Goal: Communication & Community: Answer question/provide support

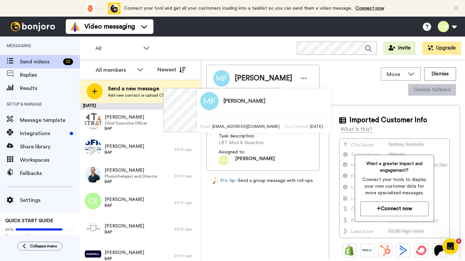
scroll to position [121, 0]
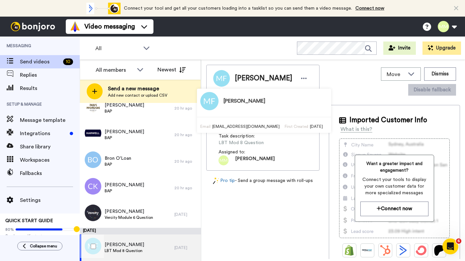
click at [127, 245] on span "[PERSON_NAME]" at bounding box center [125, 245] width 40 height 7
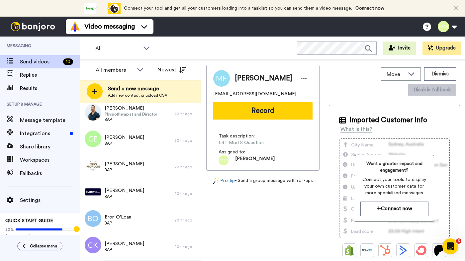
scroll to position [121, 0]
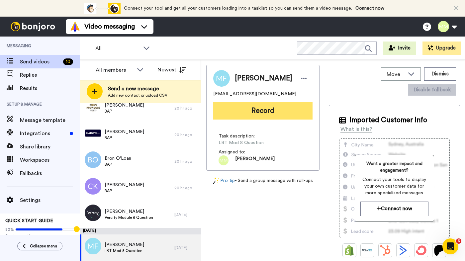
click at [255, 112] on button "Record" at bounding box center [262, 110] width 99 height 17
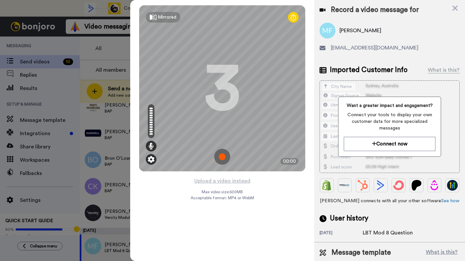
click at [150, 161] on img at bounding box center [151, 159] width 7 height 7
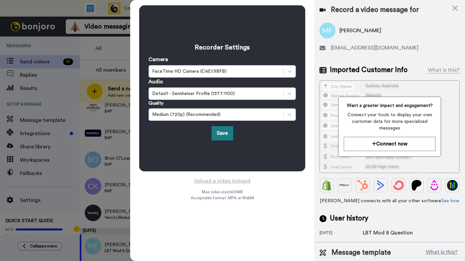
click at [220, 131] on button "Save" at bounding box center [223, 133] width 22 height 14
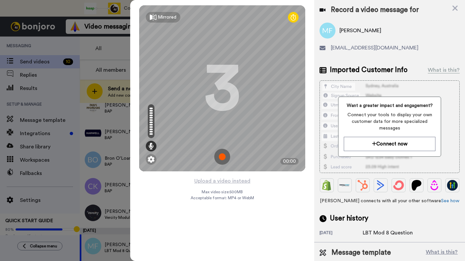
click at [222, 156] on img at bounding box center [222, 157] width 16 height 16
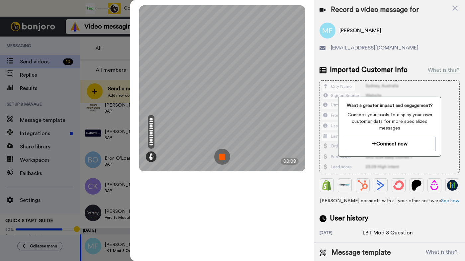
click at [222, 156] on img at bounding box center [222, 157] width 16 height 16
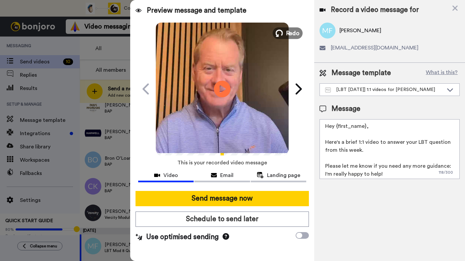
click at [290, 34] on span "Redo" at bounding box center [293, 33] width 14 height 9
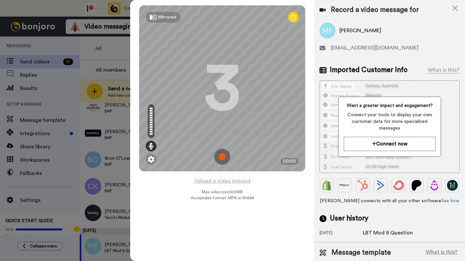
click at [222, 156] on img at bounding box center [222, 157] width 16 height 16
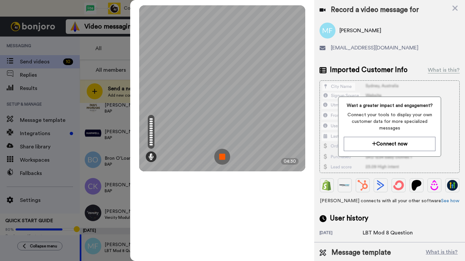
click at [222, 156] on img at bounding box center [222, 157] width 16 height 16
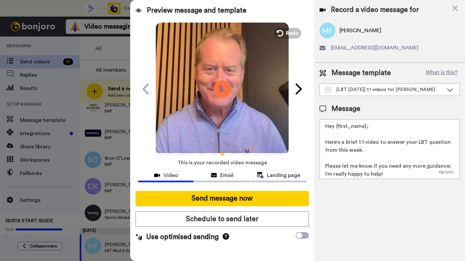
click at [222, 88] on icon "Play/Pause" at bounding box center [223, 89] width 18 height 32
click at [221, 87] on icon at bounding box center [223, 89] width 18 height 18
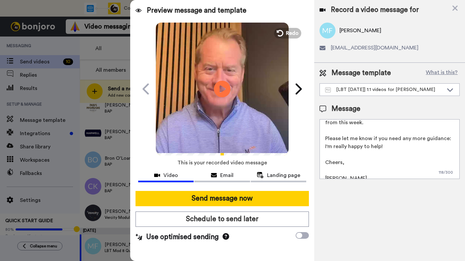
scroll to position [34, 0]
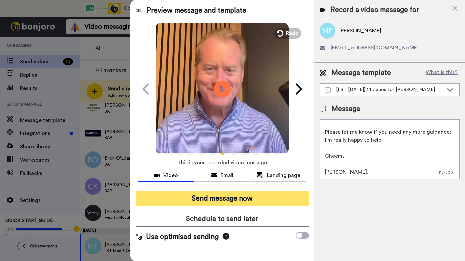
click at [244, 202] on button "Send message now" at bounding box center [223, 198] width 174 height 15
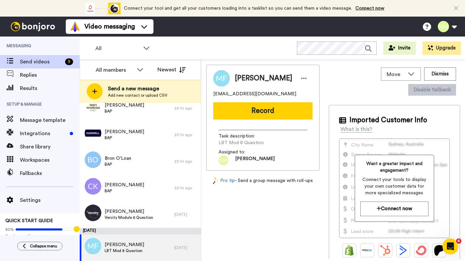
scroll to position [0, 0]
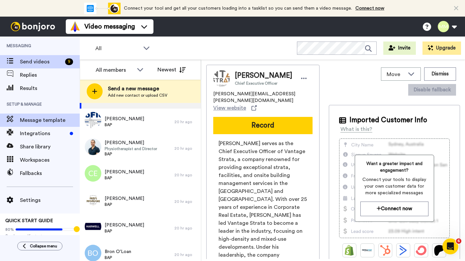
scroll to position [88, 0]
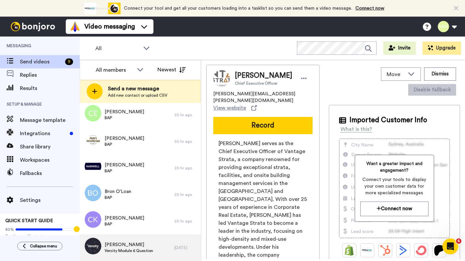
click at [136, 247] on span "Stephen Lewis" at bounding box center [129, 245] width 49 height 7
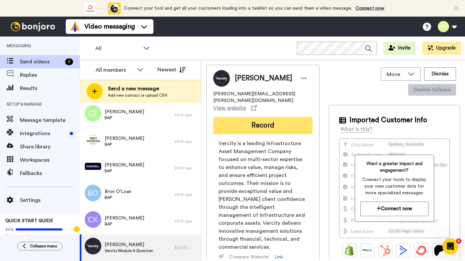
click at [283, 120] on button "Record" at bounding box center [262, 125] width 99 height 17
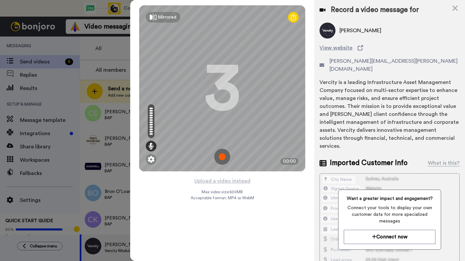
click at [222, 155] on img at bounding box center [222, 157] width 16 height 16
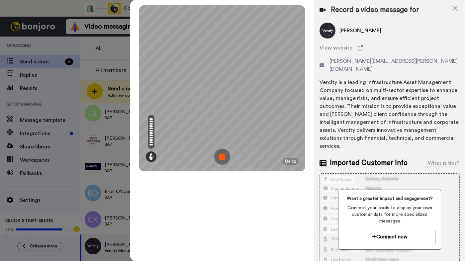
click at [222, 155] on img at bounding box center [222, 157] width 16 height 16
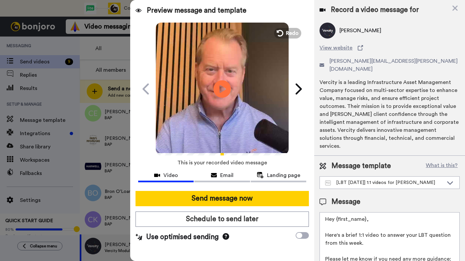
click at [223, 86] on icon at bounding box center [223, 89] width 18 height 18
click at [222, 86] on icon at bounding box center [223, 89] width 18 height 18
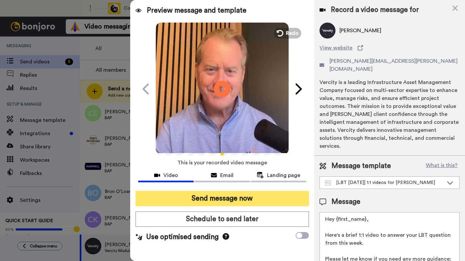
click at [204, 197] on button "Send message now" at bounding box center [223, 198] width 174 height 15
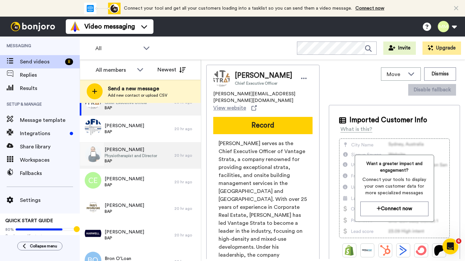
scroll to position [61, 0]
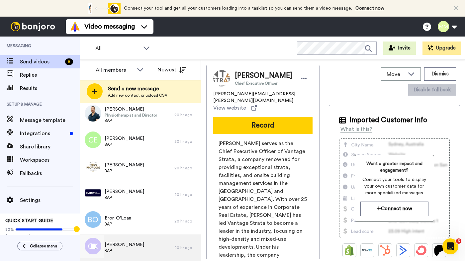
click at [120, 248] on span "Chris Kennedy" at bounding box center [125, 245] width 40 height 7
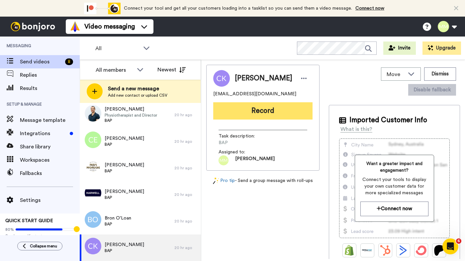
click at [270, 113] on button "Record" at bounding box center [262, 110] width 99 height 17
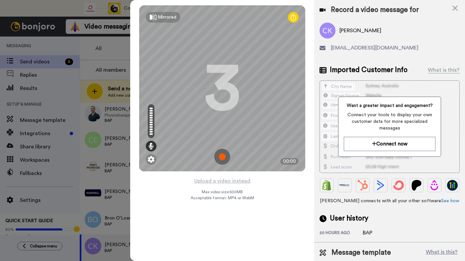
click at [223, 157] on img at bounding box center [222, 157] width 16 height 16
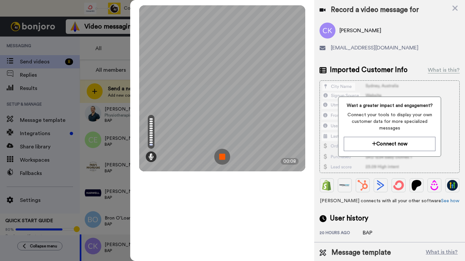
click at [223, 157] on img at bounding box center [222, 157] width 16 height 16
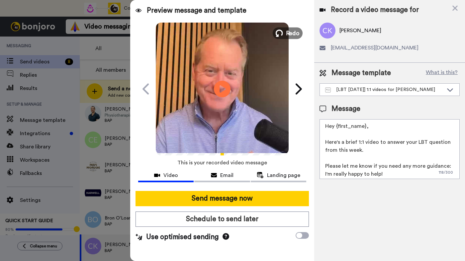
click at [285, 34] on button "Redo" at bounding box center [288, 33] width 30 height 12
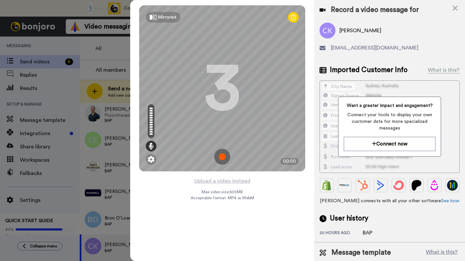
click at [223, 156] on img at bounding box center [222, 157] width 16 height 16
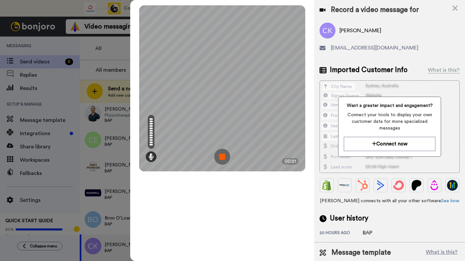
click at [223, 156] on img at bounding box center [222, 157] width 16 height 16
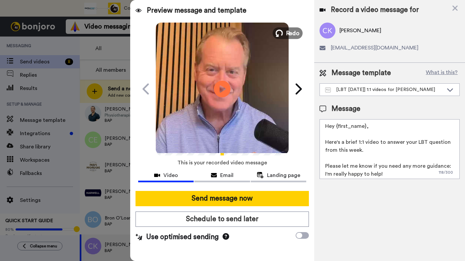
click at [290, 33] on span "Redo" at bounding box center [293, 33] width 14 height 9
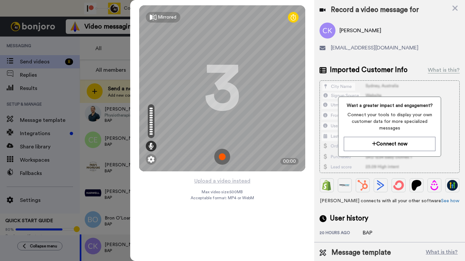
click at [221, 155] on img at bounding box center [222, 157] width 16 height 16
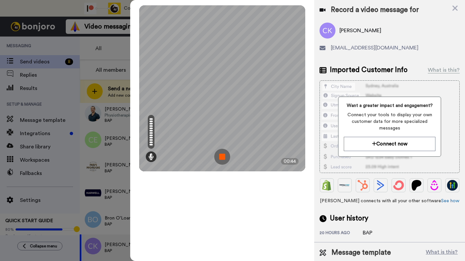
click at [221, 155] on img at bounding box center [222, 157] width 16 height 16
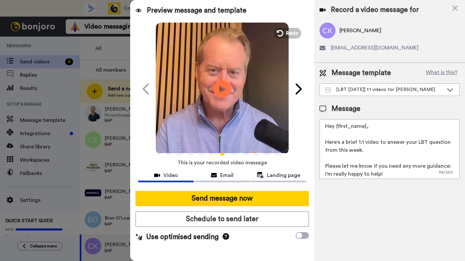
click at [222, 87] on icon "Play/Pause" at bounding box center [223, 89] width 18 height 32
click at [450, 89] on icon at bounding box center [451, 89] width 8 height 7
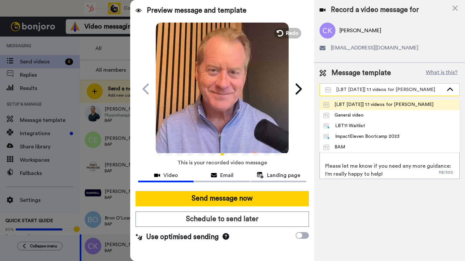
click at [448, 90] on icon at bounding box center [450, 89] width 6 height 3
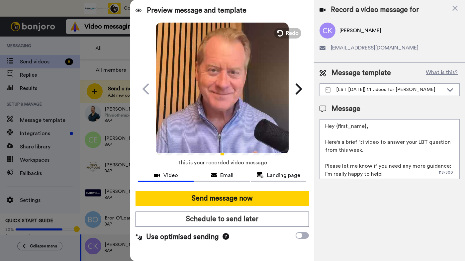
drag, startPoint x: 326, startPoint y: 144, endPoint x: 361, endPoint y: 156, distance: 37.2
click at [361, 156] on textarea "Hey {first_name}, Here's a brief 1:1 video to answer your LBT question from thi…" at bounding box center [390, 149] width 140 height 60
click at [333, 152] on textarea "Hey {first_name}, Just a quick note to reach out about our Business Accleretaor…" at bounding box center [390, 149] width 140 height 60
click at [337, 143] on textarea "Hey {first_name}, Just a quick note to reach out about our Business Accelerator…" at bounding box center [390, 149] width 140 height 60
click at [326, 143] on textarea "Hey {first_name}, Just a quick note to reach out about our Business Accelerator…" at bounding box center [390, 149] width 140 height 60
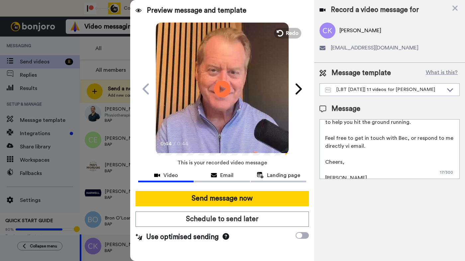
scroll to position [58, 0]
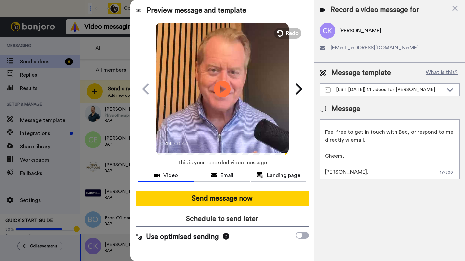
click at [349, 141] on textarea "Hey {first_name}, I've just recorded a quick 1:1 video for you about our Busine…" at bounding box center [390, 149] width 140 height 60
drag, startPoint x: 326, startPoint y: 126, endPoint x: 350, endPoint y: 195, distance: 72.7
click at [350, 195] on div "Record a video message for Chris Kennedy chrisk200573@gmail.com Message templat…" at bounding box center [390, 130] width 151 height 261
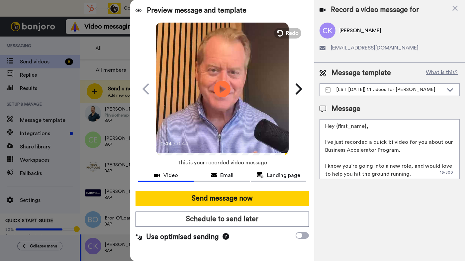
click at [376, 128] on textarea "Hey {first_name}, I've just recorded a quick 1:1 video for you about our Busine…" at bounding box center [390, 149] width 140 height 60
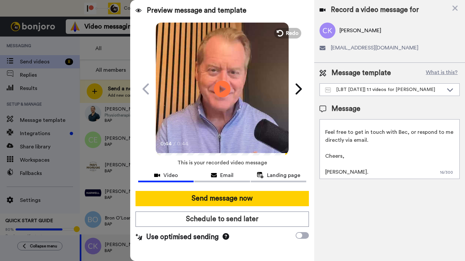
drag, startPoint x: 326, startPoint y: 126, endPoint x: 367, endPoint y: 190, distance: 76.0
click at [367, 190] on div "Record a video message for Chris Kennedy chrisk200573@gmail.com Message templat…" at bounding box center [390, 130] width 151 height 261
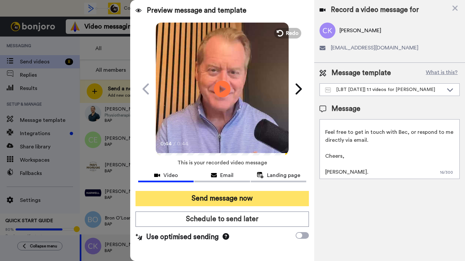
type textarea "Hey {first_name}, I've just recorded a quick 1:1 video for you about our Busine…"
click at [263, 199] on button "Send message now" at bounding box center [223, 198] width 174 height 15
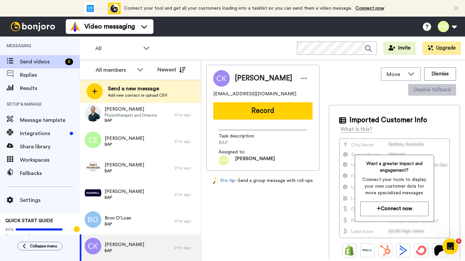
scroll to position [0, 0]
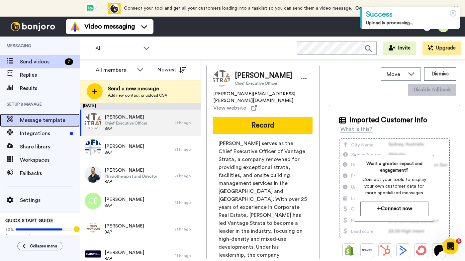
click at [47, 120] on span "Message template" at bounding box center [50, 120] width 60 height 8
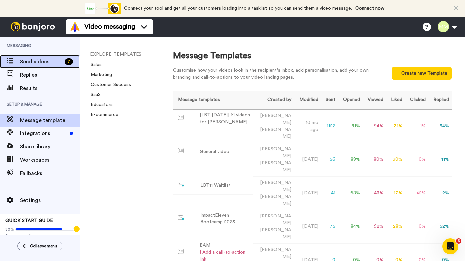
click at [49, 65] on span "Send videos" at bounding box center [41, 62] width 42 height 8
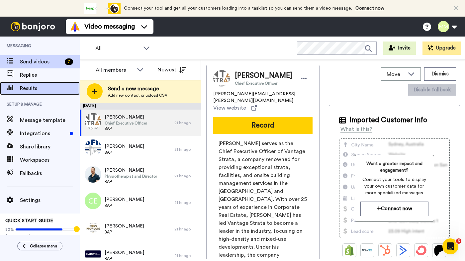
click at [47, 89] on span "Results" at bounding box center [50, 88] width 60 height 8
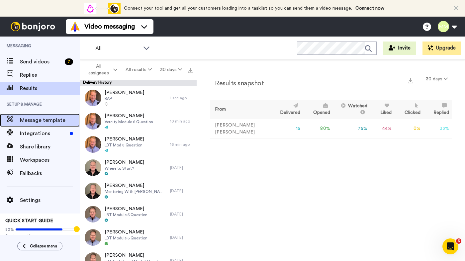
click at [57, 121] on span "Message template" at bounding box center [50, 120] width 60 height 8
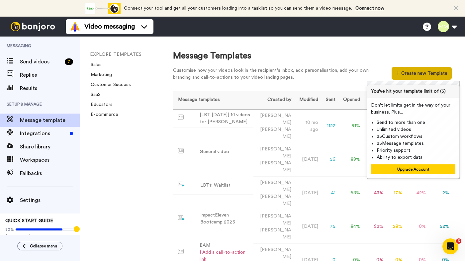
click at [418, 73] on button "Create new Template" at bounding box center [422, 73] width 60 height 13
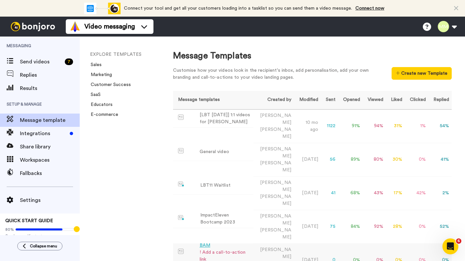
click at [307, 244] on td "[DATE]" at bounding box center [307, 261] width 27 height 34
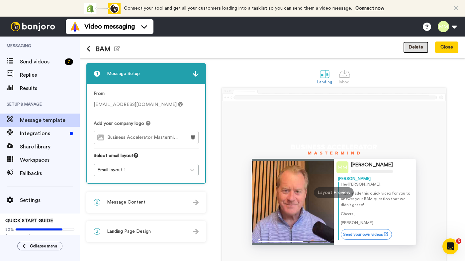
click at [416, 48] on button "Delete" at bounding box center [416, 48] width 25 height 12
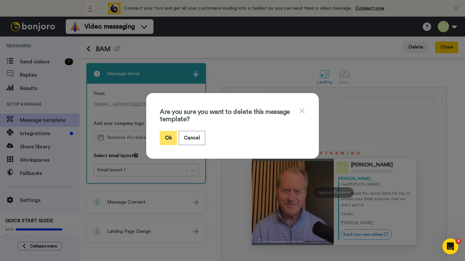
click at [168, 137] on button "Ok" at bounding box center [168, 138] width 17 height 14
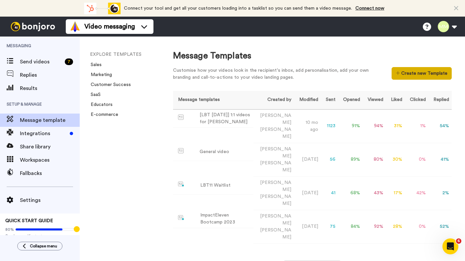
click at [411, 74] on button "Create new Template" at bounding box center [422, 73] width 60 height 13
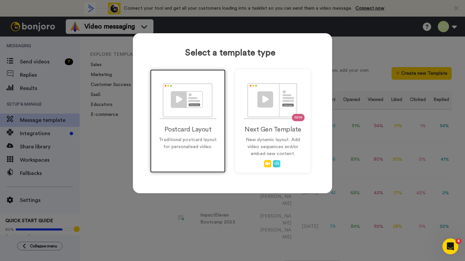
click at [192, 112] on img at bounding box center [188, 101] width 57 height 36
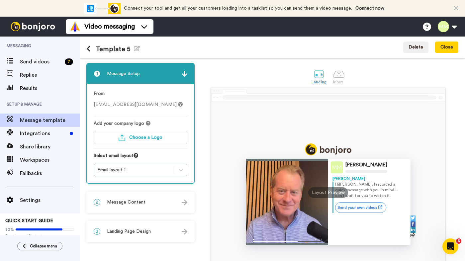
scroll to position [8, 0]
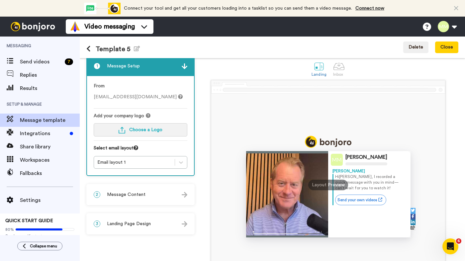
click at [147, 130] on span "Choose a Logo" at bounding box center [145, 130] width 33 height 5
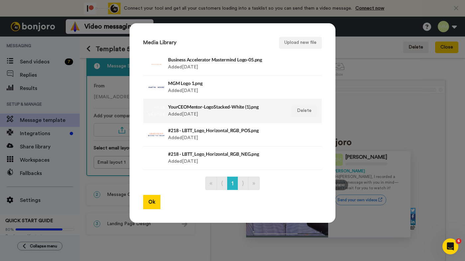
click at [198, 109] on h4 "YourCEOMentor-LogoStacked-White (1).png" at bounding box center [225, 106] width 115 height 5
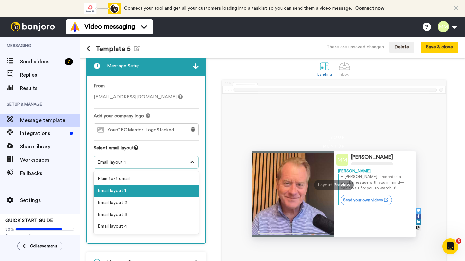
click at [192, 160] on icon at bounding box center [192, 162] width 7 height 7
click at [156, 191] on div "Email layout 1" at bounding box center [146, 191] width 105 height 12
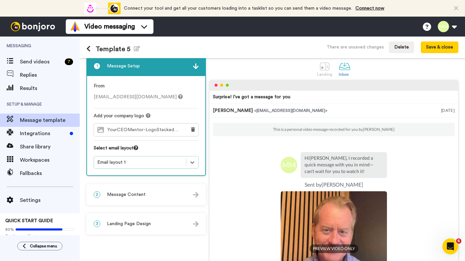
click at [141, 192] on span "Message Content" at bounding box center [126, 195] width 39 height 7
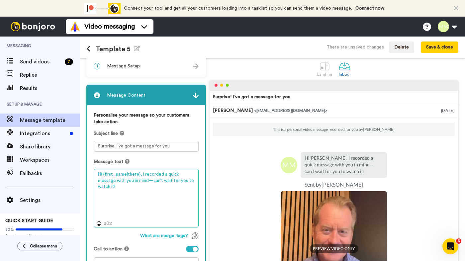
click at [137, 176] on textarea "Hi {first_name|there}, I recorded a quick message with you in mind—can’t wait f…" at bounding box center [146, 198] width 105 height 59
drag, startPoint x: 99, startPoint y: 176, endPoint x: 201, endPoint y: 182, distance: 102.9
click at [201, 182] on div "Personalise your message so your customers take action. Subject line Surprise! …" at bounding box center [146, 193] width 118 height 177
paste textarea "ey {first_name}, I've just recorded a quick 1:1 video for you about our Busines…"
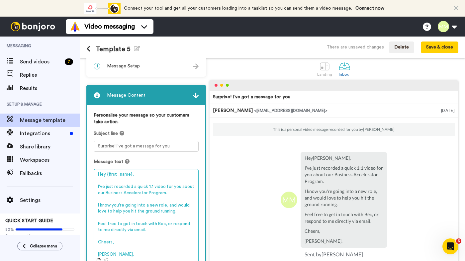
type textarea "Hey {first_name}, I've just recorded a quick 1:1 video for you about our Busine…"
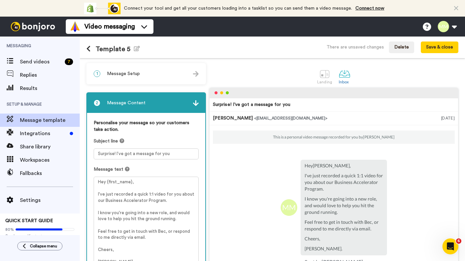
click at [178, 156] on div "Personalise your message so your customers take action. Subject line Surprise! …" at bounding box center [146, 220] width 118 height 214
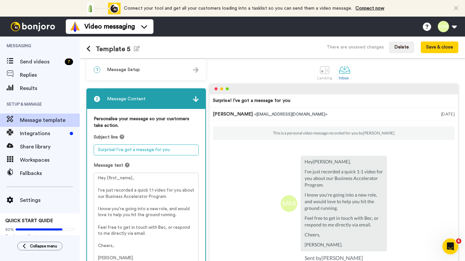
click at [178, 151] on textarea "Surprise! I’ve got a message for you" at bounding box center [146, 150] width 105 height 11
type textarea "S"
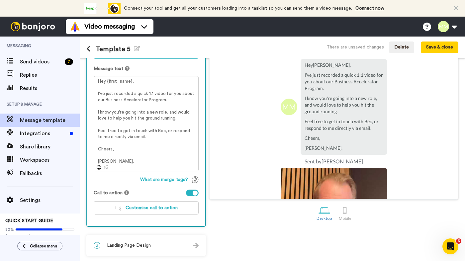
scroll to position [0, 0]
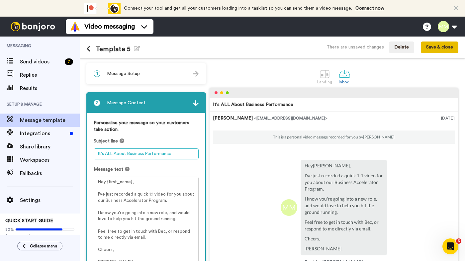
type textarea "It's ALL About Business Performance"
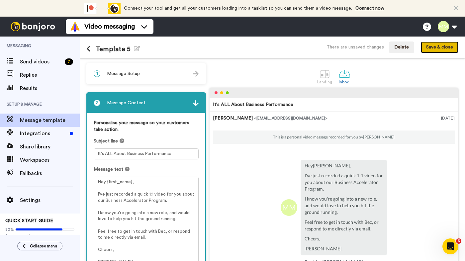
click at [442, 46] on button "Save & close" at bounding box center [440, 48] width 38 height 12
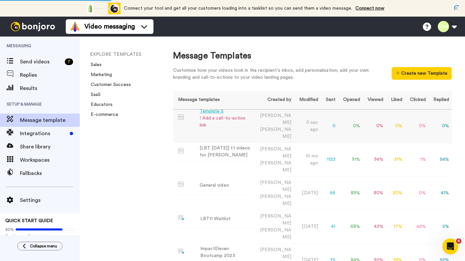
click at [234, 119] on div "! Add a call-to-action link" at bounding box center [225, 122] width 51 height 14
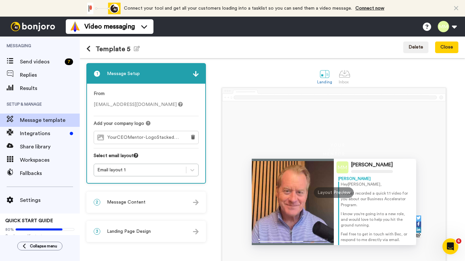
click at [147, 199] on div "2 Message Content" at bounding box center [146, 202] width 118 height 20
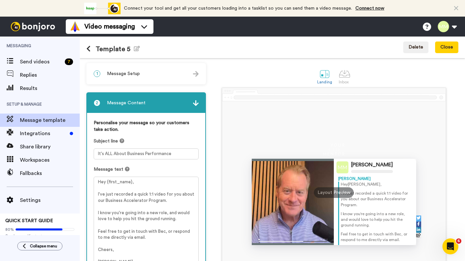
click at [198, 99] on div "2 Message Content" at bounding box center [146, 103] width 118 height 20
click at [179, 99] on div "2 Message Content" at bounding box center [146, 103] width 118 height 20
click at [186, 69] on div "1 Message Setup" at bounding box center [146, 74] width 118 height 20
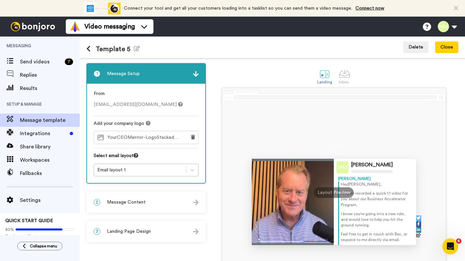
click at [158, 138] on span "YourCEOMentor-LogoStacked-White (1).png" at bounding box center [144, 138] width 75 height 6
click at [45, 63] on span "Send videos" at bounding box center [41, 62] width 42 height 8
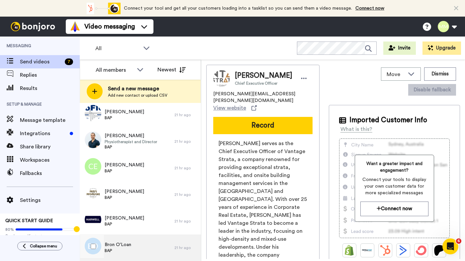
click at [133, 251] on div "Bron O'Loan BAP" at bounding box center [127, 248] width 95 height 27
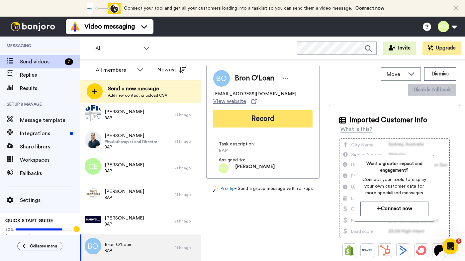
click at [287, 113] on button "Record" at bounding box center [262, 118] width 99 height 17
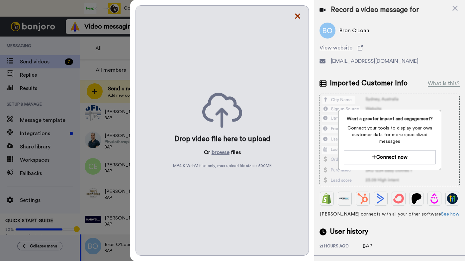
click at [298, 17] on icon at bounding box center [298, 16] width 5 height 5
click at [299, 16] on icon at bounding box center [298, 16] width 5 height 5
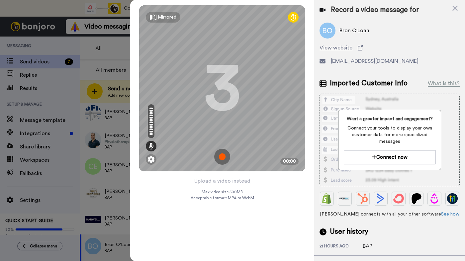
click at [222, 150] on img at bounding box center [222, 157] width 16 height 16
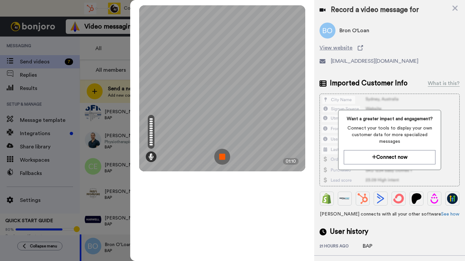
click at [224, 152] on img at bounding box center [222, 157] width 16 height 16
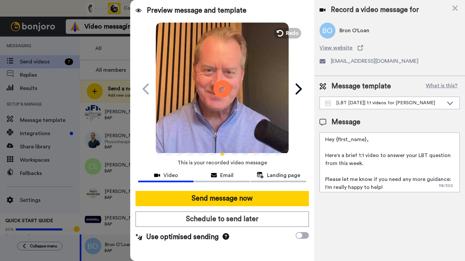
click at [221, 88] on icon "Play/Pause" at bounding box center [223, 89] width 18 height 32
click at [451, 103] on icon at bounding box center [451, 103] width 8 height 7
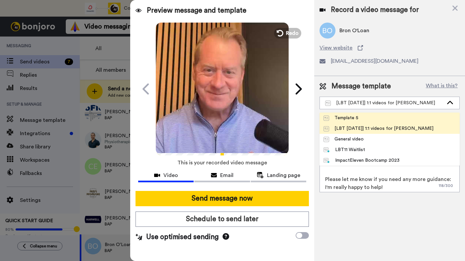
click at [397, 117] on li "Template 5" at bounding box center [390, 118] width 140 height 11
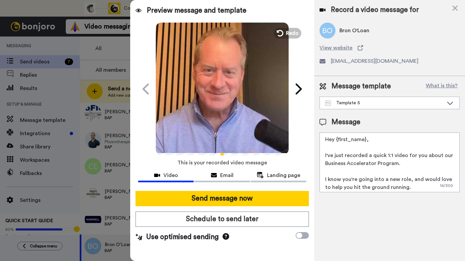
drag, startPoint x: 328, startPoint y: 180, endPoint x: 400, endPoint y: 188, distance: 72.3
click at [400, 188] on textarea "Hey {first_name}, I've just recorded a quick 1:1 video for you about our Busine…" at bounding box center [390, 163] width 140 height 60
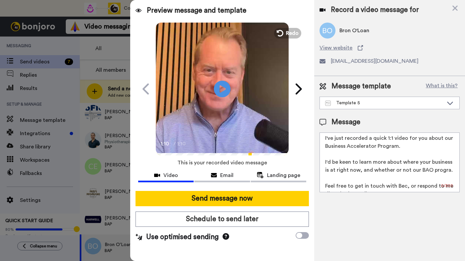
scroll to position [24, 0]
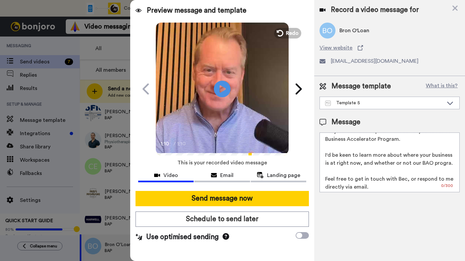
click at [408, 164] on textarea "Hey {first_name}, I've just recorded a quick 1:1 video for you about our Busine…" at bounding box center [390, 163] width 140 height 60
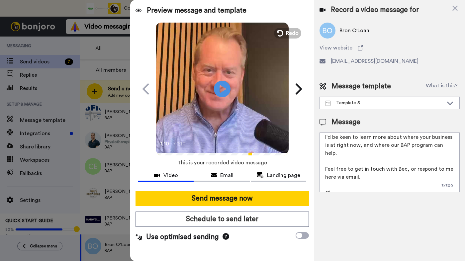
scroll to position [46, 0]
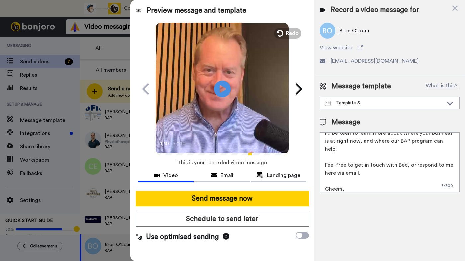
click at [436, 142] on textarea "Hey {first_name}, I've just recorded a quick 1:1 video for you about our Busine…" at bounding box center [390, 163] width 140 height 60
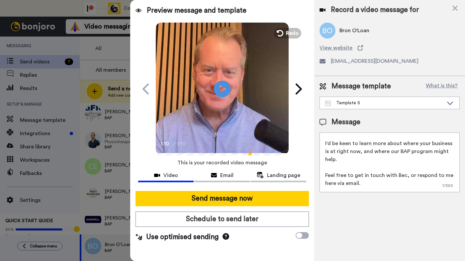
scroll to position [0, 0]
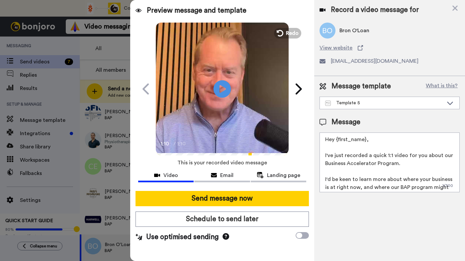
type textarea "Hey {first_name}, I've just recorded a quick 1:1 video for you about our Busine…"
click at [223, 89] on icon "Play/Pause" at bounding box center [223, 89] width 18 height 32
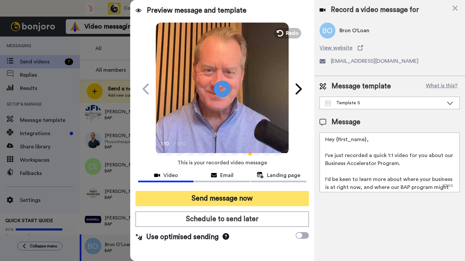
click at [178, 196] on button "Send message now" at bounding box center [223, 198] width 174 height 15
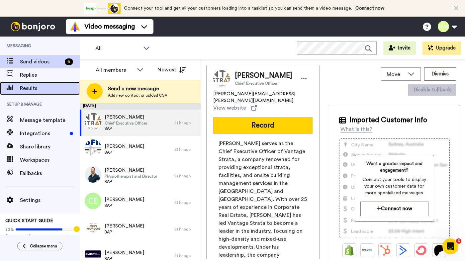
click at [33, 89] on span "Results" at bounding box center [50, 88] width 60 height 8
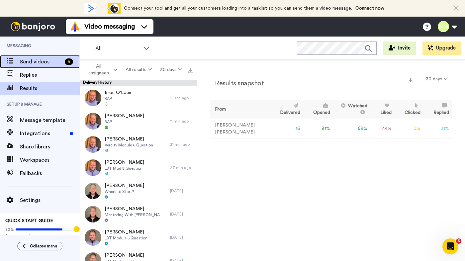
click at [56, 63] on span "Send videos" at bounding box center [41, 62] width 42 height 8
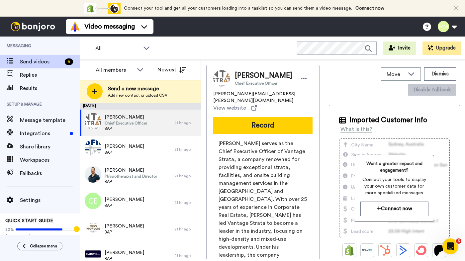
scroll to position [8, 0]
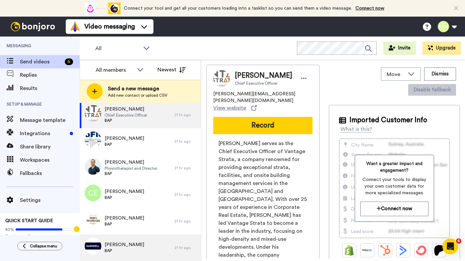
click at [122, 248] on span "[PERSON_NAME]" at bounding box center [125, 245] width 40 height 7
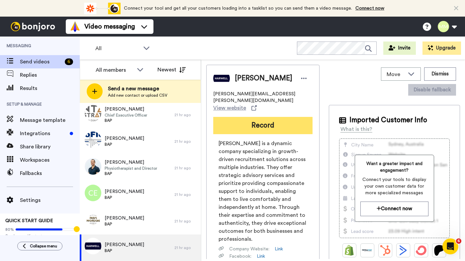
click at [258, 122] on button "Record" at bounding box center [262, 125] width 99 height 17
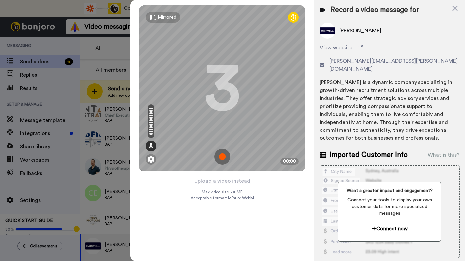
click at [221, 157] on img at bounding box center [222, 157] width 16 height 16
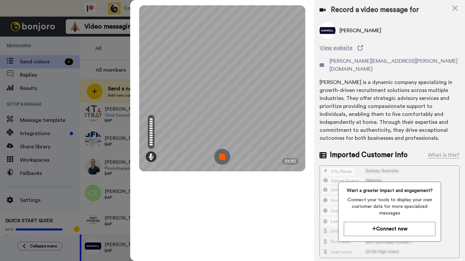
click at [221, 157] on img at bounding box center [222, 157] width 16 height 16
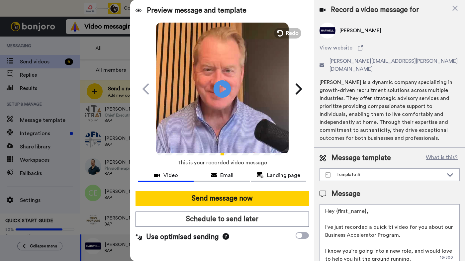
click at [222, 87] on icon "Play/Pause" at bounding box center [223, 89] width 18 height 32
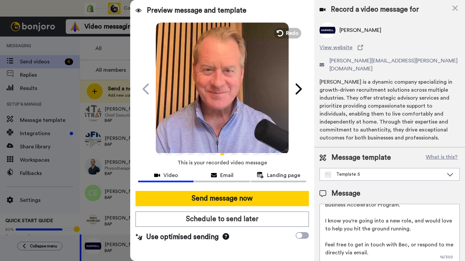
scroll to position [30, 0]
drag, startPoint x: 325, startPoint y: 213, endPoint x: 400, endPoint y: 221, distance: 75.6
click at [400, 221] on textarea "Hey {first_name}, I've just recorded a quick 1:1 video for you about our Busine…" at bounding box center [390, 234] width 140 height 60
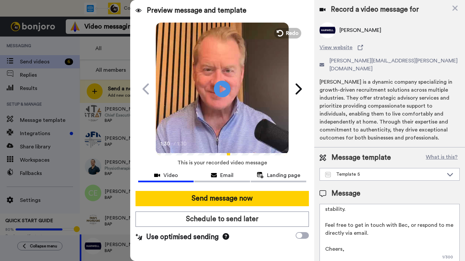
scroll to position [58, 0]
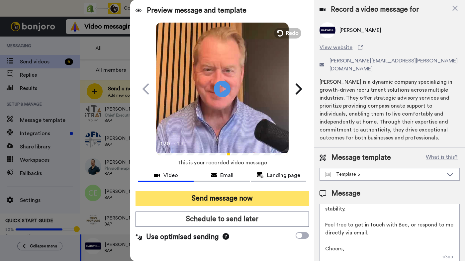
type textarea "Hey {first_name}, I've just recorded a quick 1:1 video for you about our Busine…"
click at [268, 198] on button "Send message now" at bounding box center [223, 198] width 174 height 15
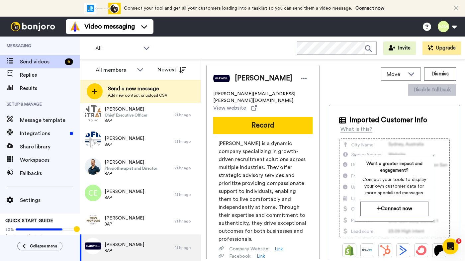
scroll to position [0, 0]
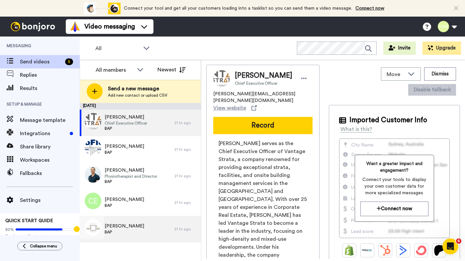
click at [124, 227] on span "[PERSON_NAME]" at bounding box center [125, 226] width 40 height 7
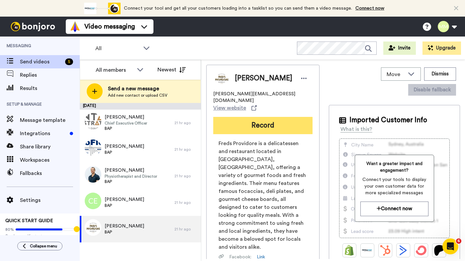
click at [250, 121] on button "Record" at bounding box center [262, 125] width 99 height 17
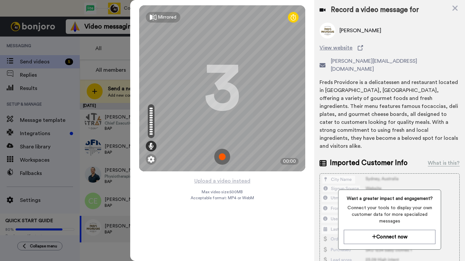
click at [222, 157] on img at bounding box center [222, 157] width 16 height 16
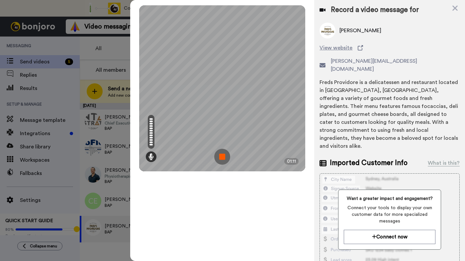
click at [222, 157] on img at bounding box center [222, 157] width 16 height 16
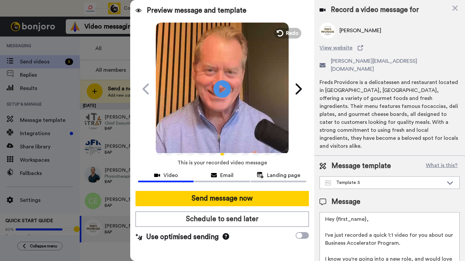
click at [223, 92] on icon at bounding box center [223, 89] width 18 height 18
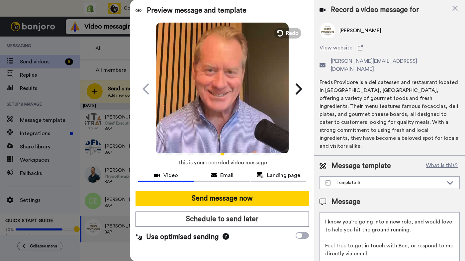
scroll to position [29, 0]
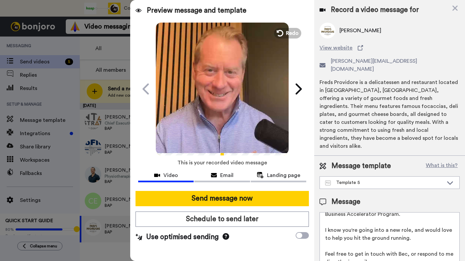
drag, startPoint x: 325, startPoint y: 206, endPoint x: 400, endPoint y: 212, distance: 75.1
click at [400, 212] on textarea "Hey {first_name}, I've just recorded a quick 1:1 video for you about our Busine…" at bounding box center [390, 242] width 140 height 60
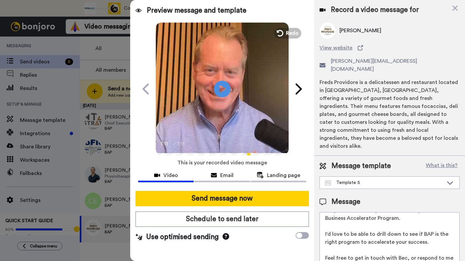
scroll to position [0, 0]
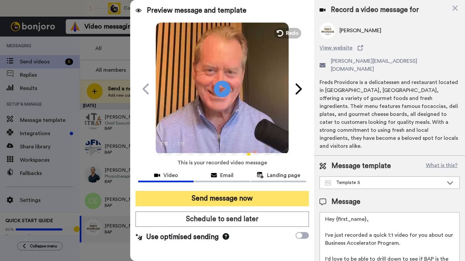
type textarea "Hey {first_name}, I've just recorded a quick 1:1 video for you about our Busine…"
click at [277, 200] on button "Send message now" at bounding box center [223, 198] width 174 height 15
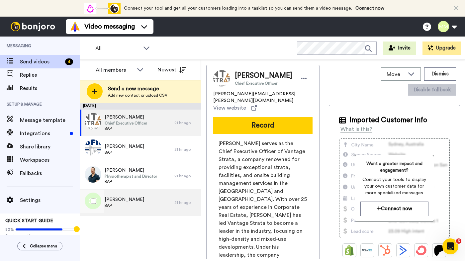
click at [132, 199] on div "[PERSON_NAME] BAP" at bounding box center [127, 203] width 95 height 27
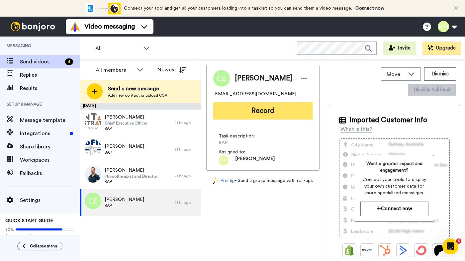
click at [259, 112] on button "Record" at bounding box center [262, 110] width 99 height 17
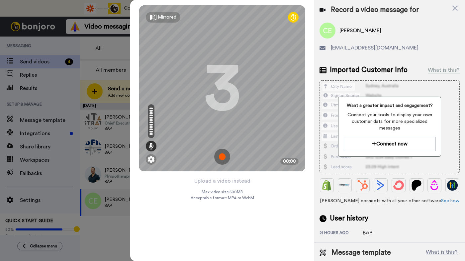
click at [222, 159] on img at bounding box center [222, 157] width 16 height 16
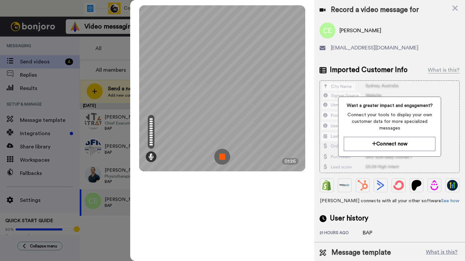
click at [222, 159] on img at bounding box center [222, 157] width 16 height 16
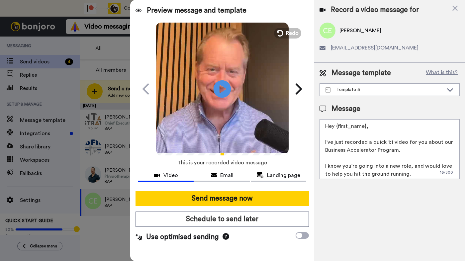
click at [224, 90] on icon at bounding box center [223, 89] width 18 height 18
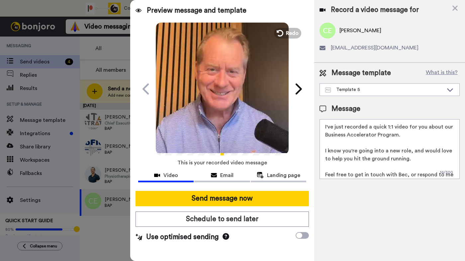
scroll to position [16, 0]
drag, startPoint x: 325, startPoint y: 151, endPoint x: 400, endPoint y: 160, distance: 74.6
click at [400, 160] on textarea "Hey {first_name}, I've just recorded a quick 1:1 video for you about our Busine…" at bounding box center [390, 149] width 140 height 60
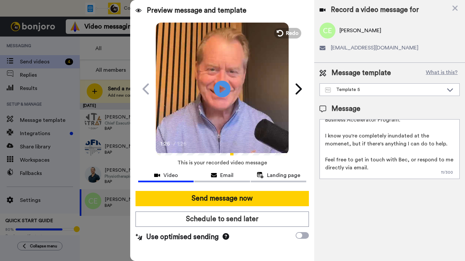
scroll to position [31, 0]
click at [448, 136] on textarea "Hey {first_name}, I've just recorded a quick 1:1 video for you about our Busine…" at bounding box center [390, 149] width 140 height 60
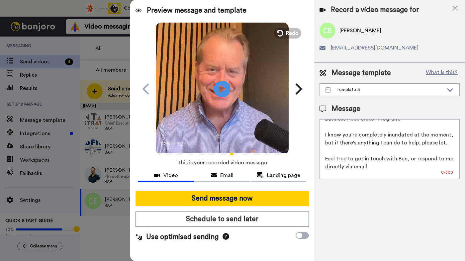
drag, startPoint x: 366, startPoint y: 168, endPoint x: 343, endPoint y: 170, distance: 23.4
click at [343, 170] on textarea "Hey {first_name}, I've just recorded a quick 1:1 video for you about our Busine…" at bounding box center [390, 149] width 140 height 60
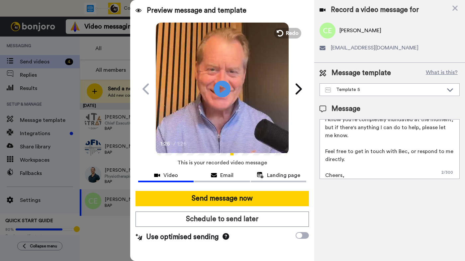
scroll to position [66, 0]
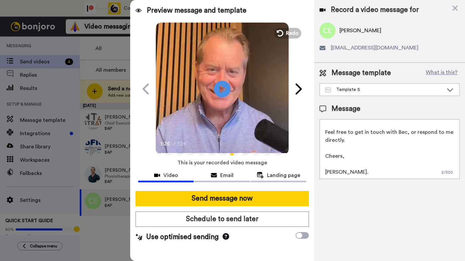
click at [329, 165] on textarea "Hey {first_name}, I've just recorded a quick 1:1 video for you about our Busine…" at bounding box center [390, 149] width 140 height 60
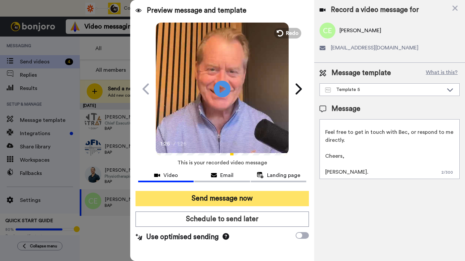
type textarea "Hey {first_name}, I've just recorded a quick 1:1 video for you about our Busine…"
click at [260, 196] on button "Send message now" at bounding box center [223, 198] width 174 height 15
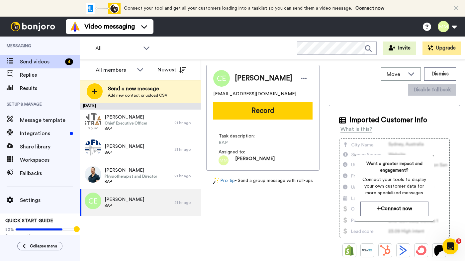
scroll to position [0, 0]
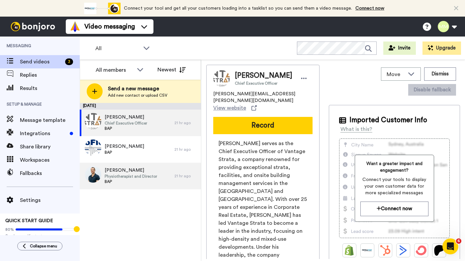
click at [130, 176] on span "Physiotherapist and Director" at bounding box center [131, 176] width 53 height 5
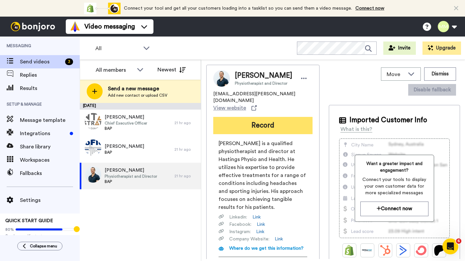
click at [257, 117] on button "Record" at bounding box center [262, 125] width 99 height 17
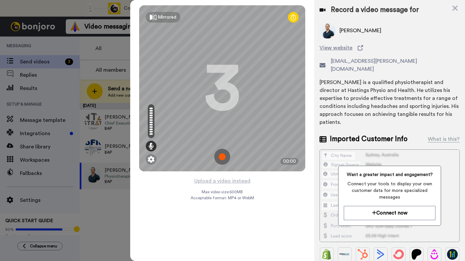
click at [222, 157] on img at bounding box center [222, 157] width 16 height 16
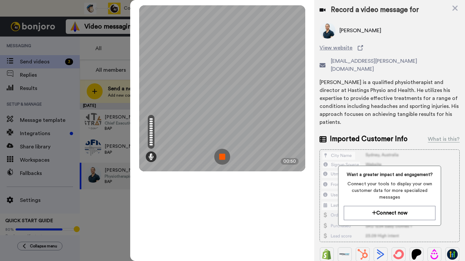
click at [222, 157] on img at bounding box center [222, 157] width 16 height 16
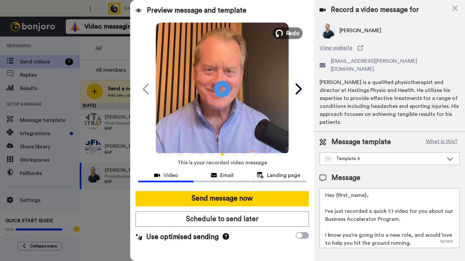
click at [291, 35] on span "Redo" at bounding box center [293, 33] width 14 height 9
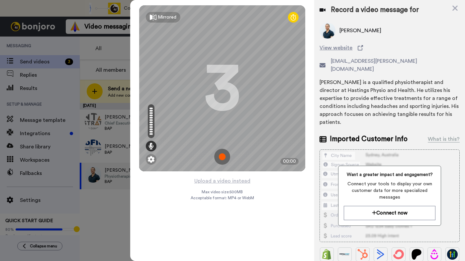
click at [221, 155] on img at bounding box center [222, 157] width 16 height 16
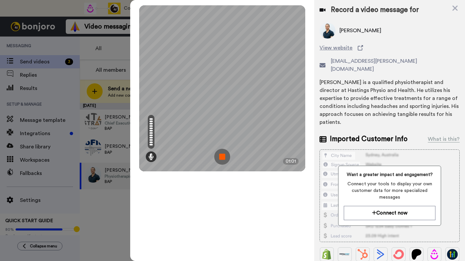
click at [221, 155] on img at bounding box center [222, 157] width 16 height 16
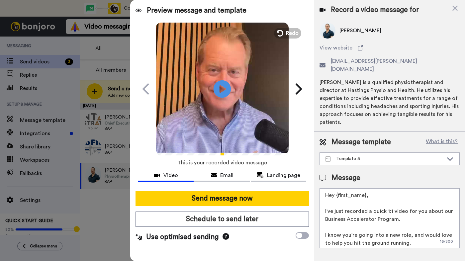
click at [222, 88] on icon "Play/Pause" at bounding box center [223, 89] width 18 height 32
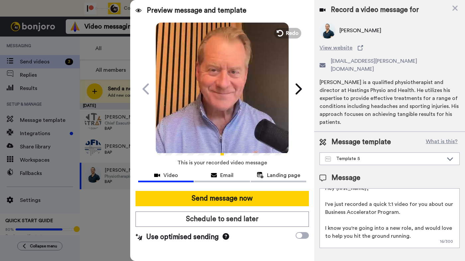
scroll to position [11, 0]
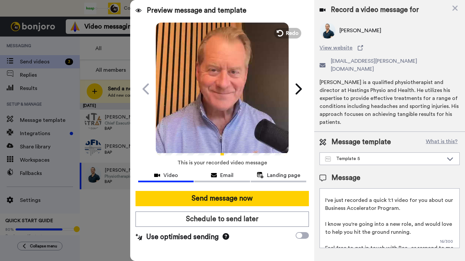
drag, startPoint x: 325, startPoint y: 208, endPoint x: 400, endPoint y: 217, distance: 75.3
click at [400, 217] on textarea "Hey {first_name}, I've just recorded a quick 1:1 video for you about our Busine…" at bounding box center [390, 219] width 140 height 60
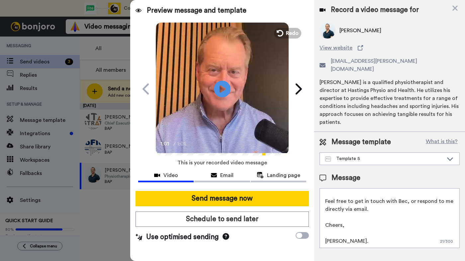
scroll to position [0, 0]
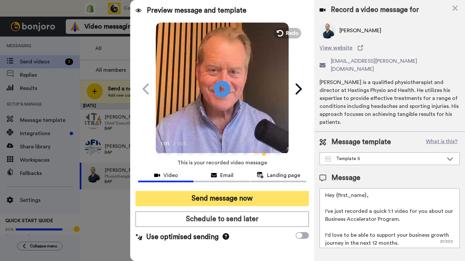
type textarea "Hey {first_name}, I've just recorded a quick 1:1 video for you about our Busine…"
click at [254, 197] on button "Send message now" at bounding box center [223, 198] width 174 height 15
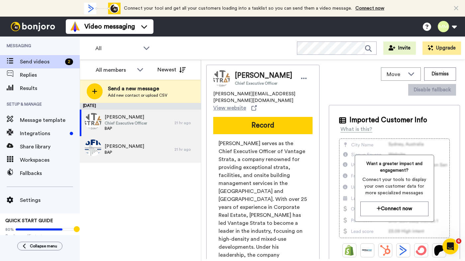
click at [121, 149] on span "[PERSON_NAME]" at bounding box center [125, 146] width 40 height 7
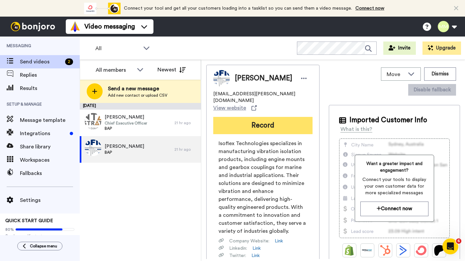
click at [272, 122] on button "Record" at bounding box center [262, 125] width 99 height 17
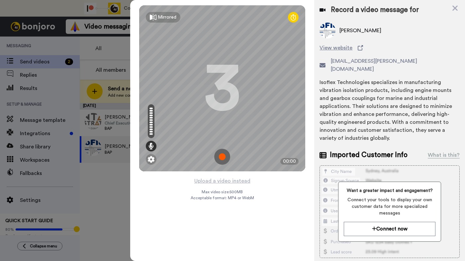
click at [222, 154] on img at bounding box center [222, 157] width 16 height 16
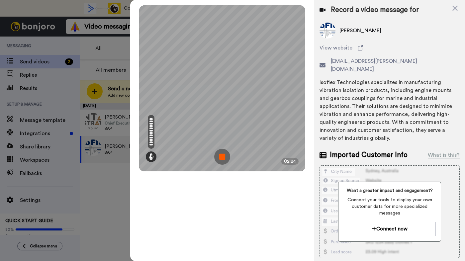
click at [222, 154] on img at bounding box center [222, 157] width 16 height 16
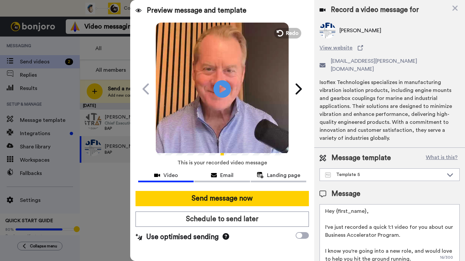
click at [222, 90] on icon "Play/Pause" at bounding box center [223, 89] width 18 height 32
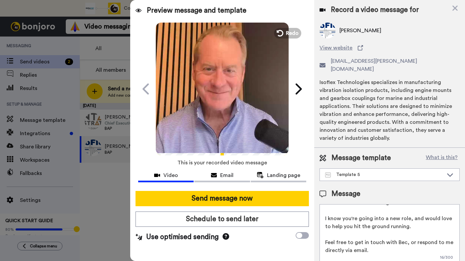
scroll to position [34, 0]
drag, startPoint x: 327, startPoint y: 202, endPoint x: 393, endPoint y: 208, distance: 65.4
click at [391, 208] on textarea "Hey {first_name}, I've just recorded a quick 1:1 video for you about our Busine…" at bounding box center [390, 234] width 140 height 60
drag, startPoint x: 400, startPoint y: 211, endPoint x: 327, endPoint y: 203, distance: 73.6
click at [327, 204] on textarea "Hey {first_name}, I've just recorded a quick 1:1 video for you about our Busine…" at bounding box center [390, 234] width 140 height 60
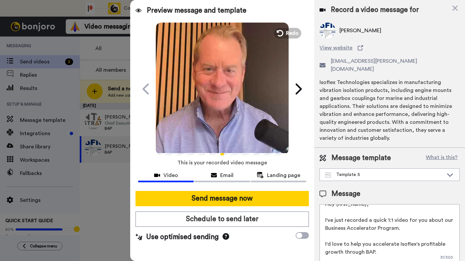
scroll to position [0, 0]
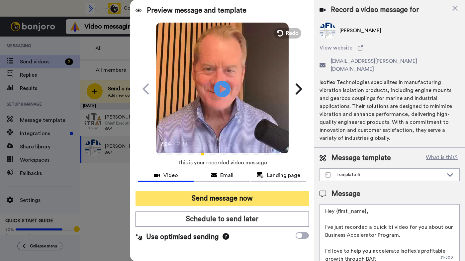
type textarea "Hey {first_name}, I've just recorded a quick 1:1 video for you about our Busine…"
click at [216, 199] on button "Send message now" at bounding box center [223, 198] width 174 height 15
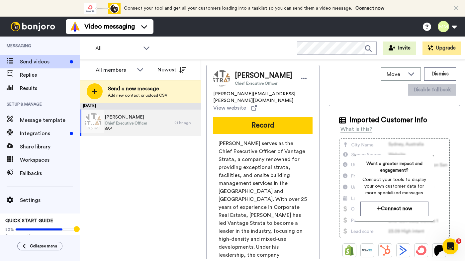
click at [130, 122] on span "Chief Executive Officer" at bounding box center [126, 123] width 43 height 5
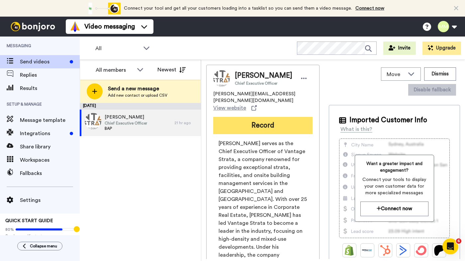
click at [264, 122] on button "Record" at bounding box center [262, 125] width 99 height 17
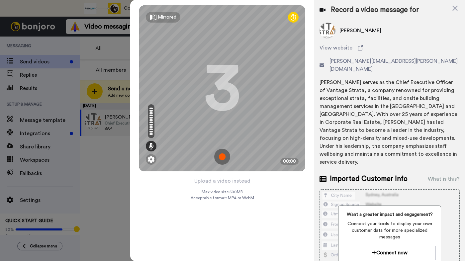
click at [223, 157] on img at bounding box center [222, 157] width 16 height 16
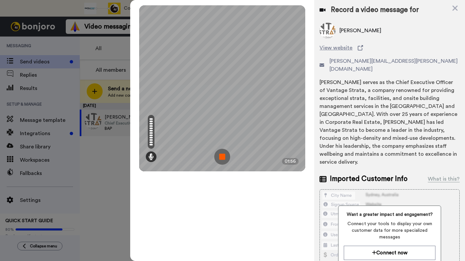
click at [223, 157] on img at bounding box center [222, 157] width 16 height 16
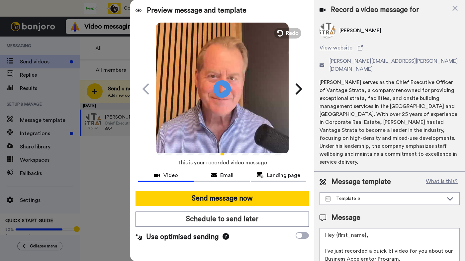
click at [221, 86] on icon "Play/Pause" at bounding box center [223, 89] width 18 height 32
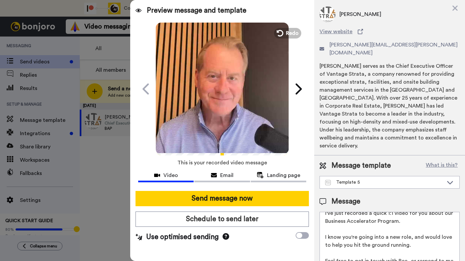
scroll to position [26, 0]
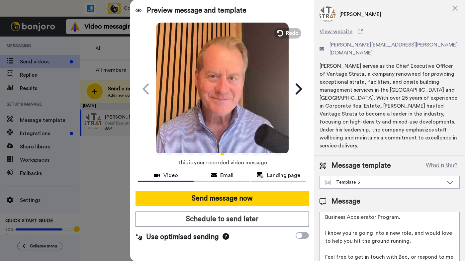
drag, startPoint x: 326, startPoint y: 218, endPoint x: 400, endPoint y: 227, distance: 74.6
click at [400, 227] on textarea "Hey {first_name}, I've just recorded a quick 1:1 video for you about our Busine…" at bounding box center [390, 242] width 140 height 60
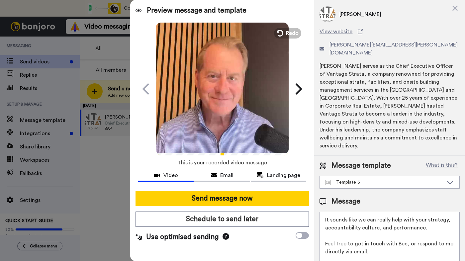
scroll to position [0, 0]
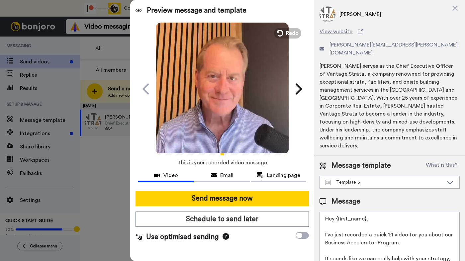
type textarea "Hey {first_name}, I've just recorded a quick 1:1 video for you about our Busine…"
click at [224, 95] on icon at bounding box center [223, 89] width 18 height 18
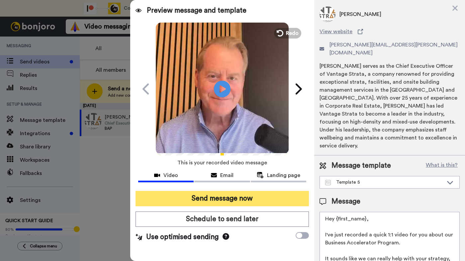
click at [220, 197] on button "Send message now" at bounding box center [223, 198] width 174 height 15
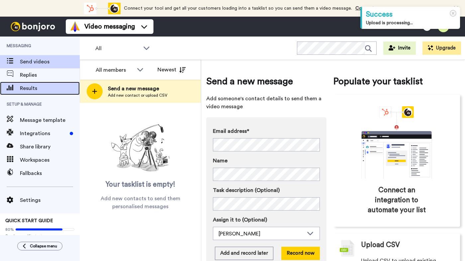
click at [45, 91] on span "Results" at bounding box center [50, 88] width 60 height 8
